Goal: Contribute content

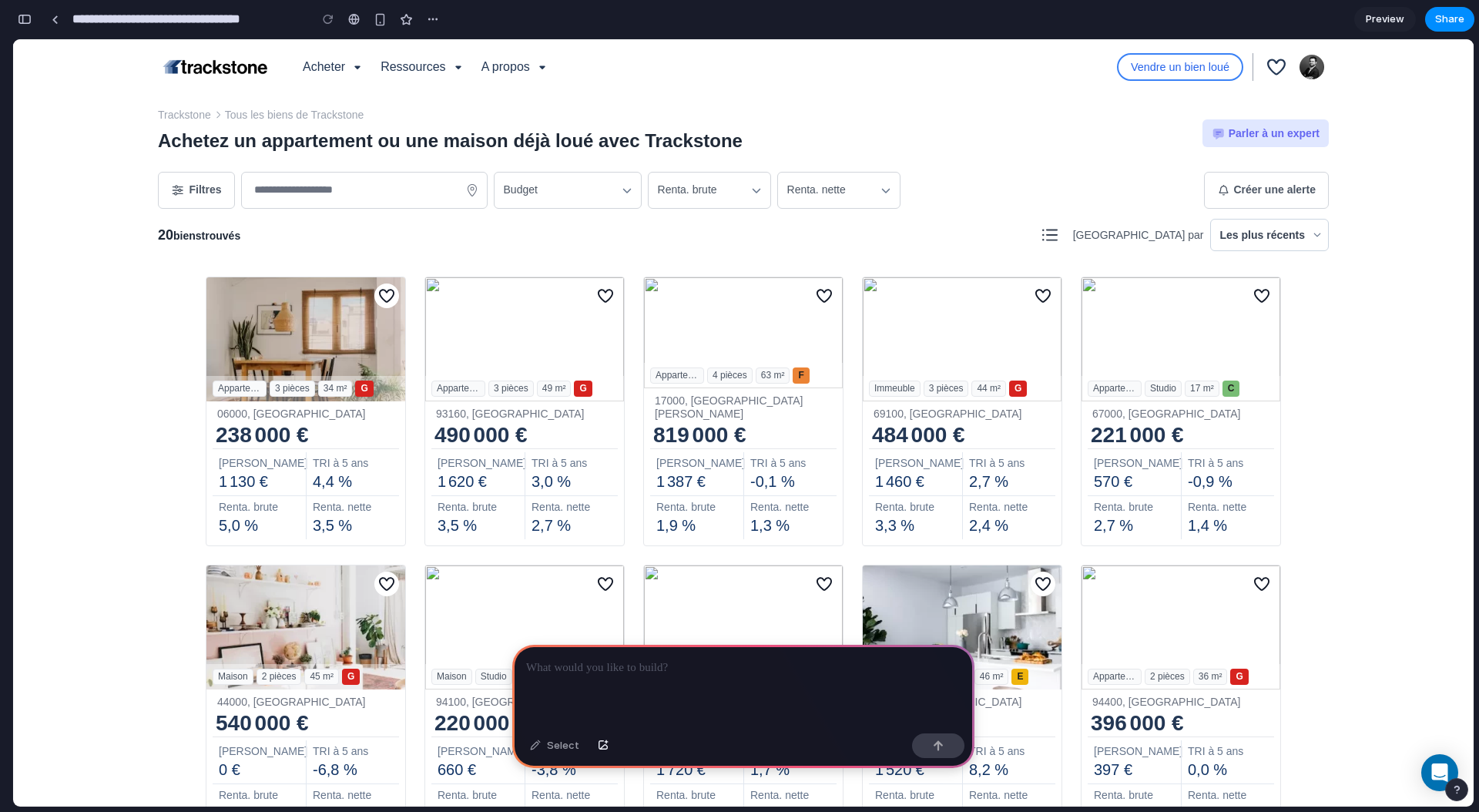
click at [628, 669] on p at bounding box center [743, 667] width 435 height 18
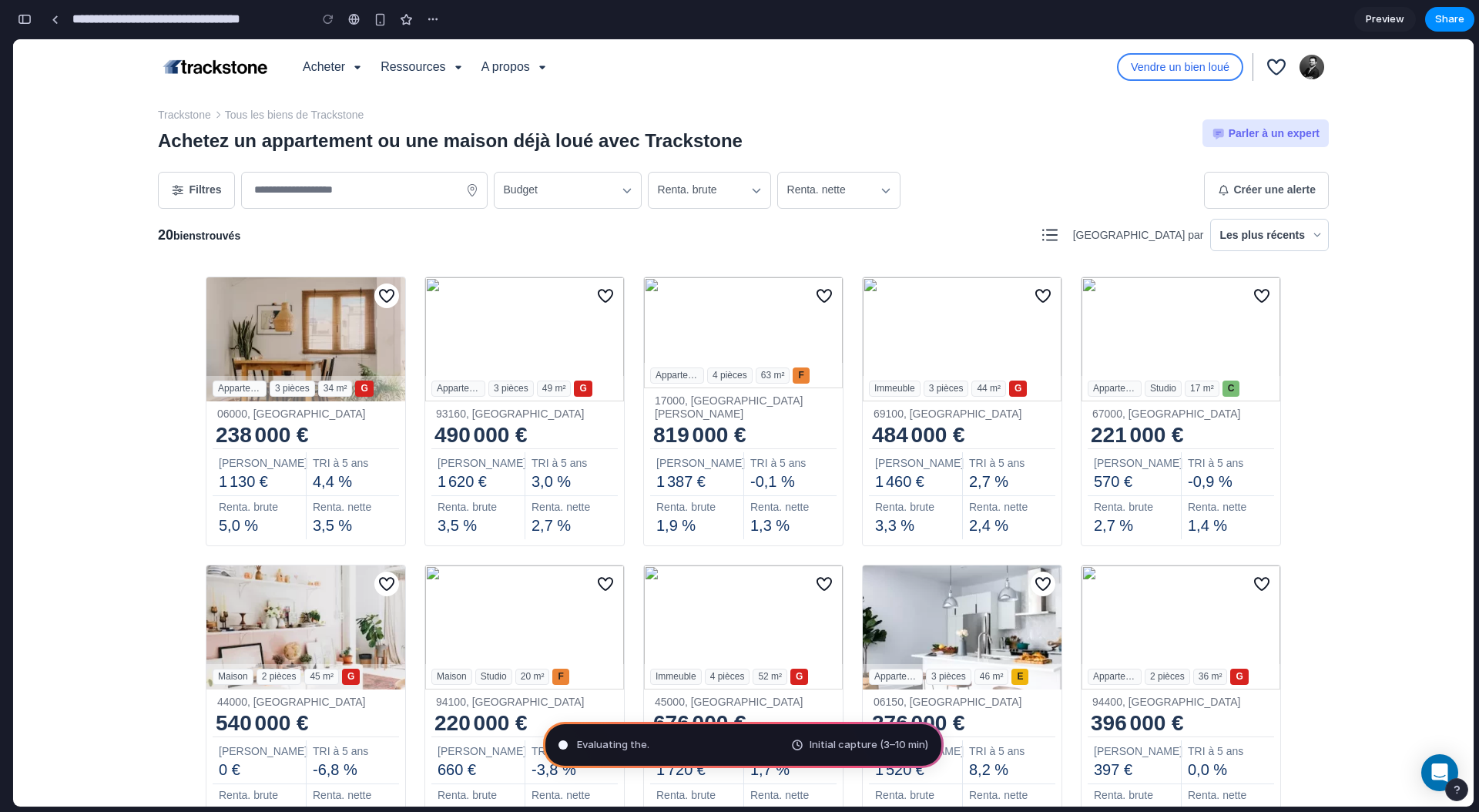
type input "**********"
